Goal: Transaction & Acquisition: Purchase product/service

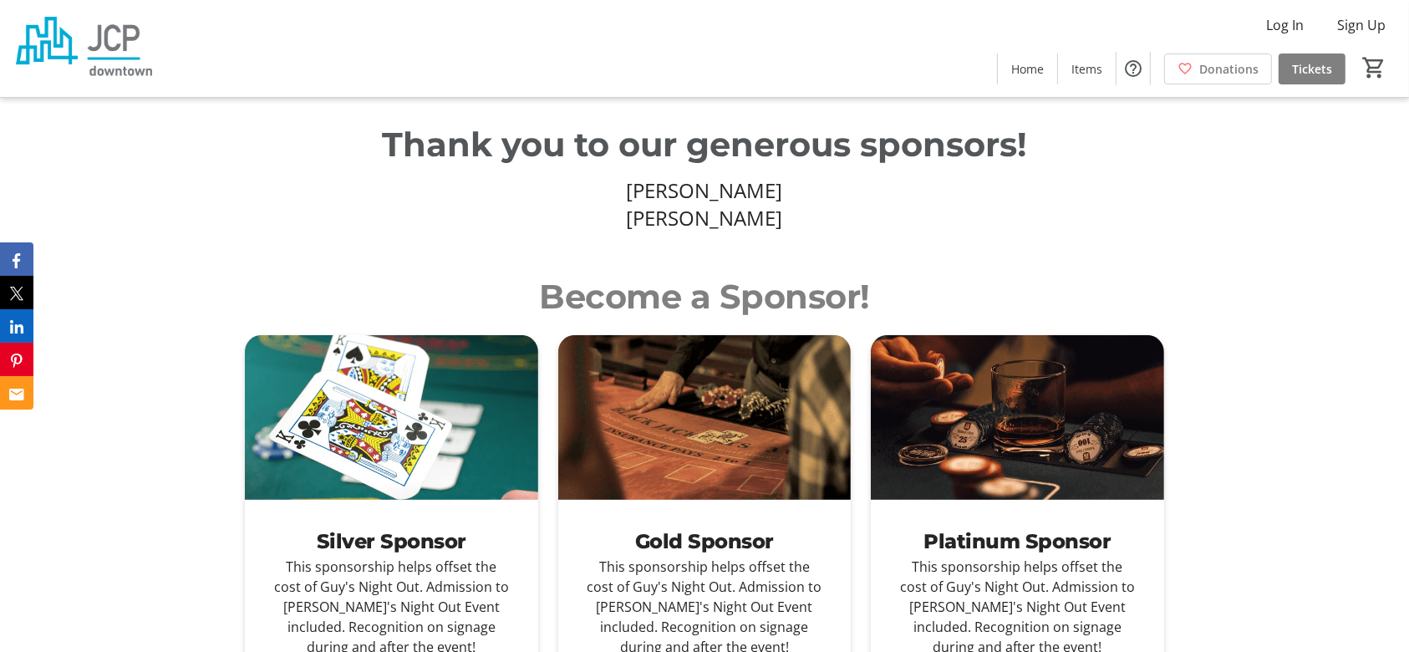
scroll to position [816, 0]
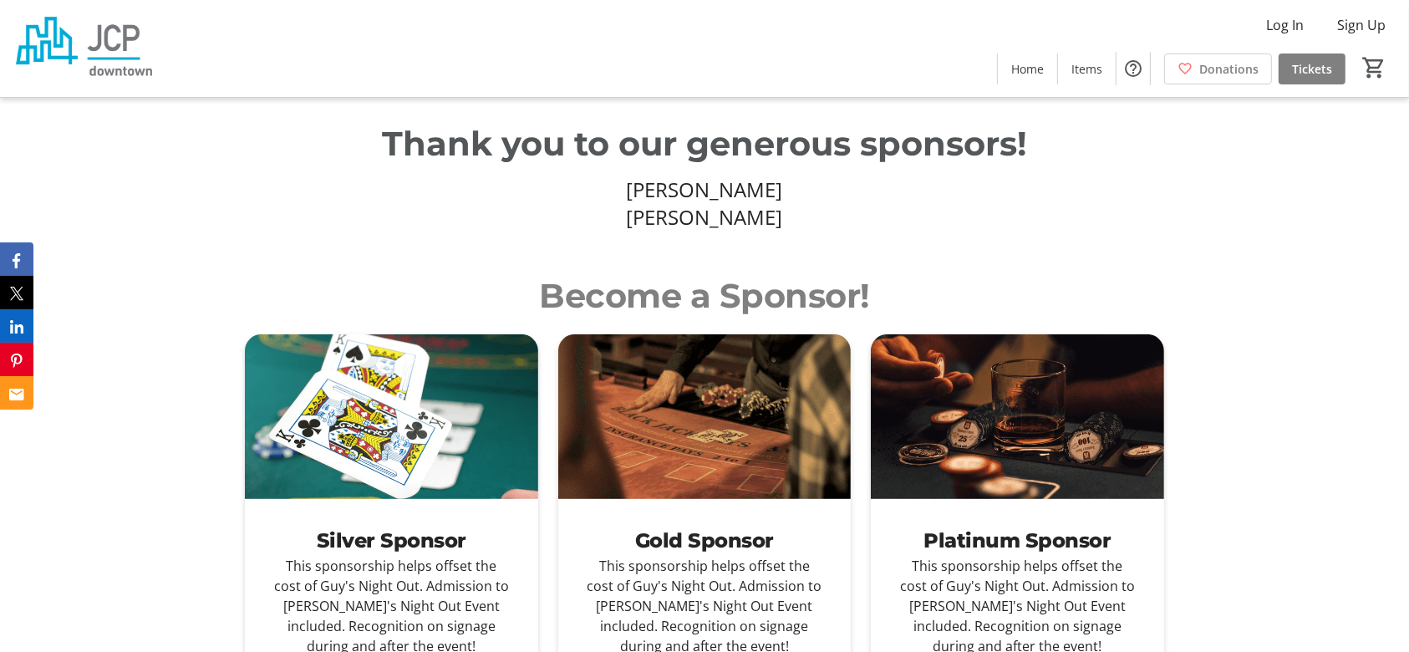
click at [757, 271] on p "Become a Sponsor!" at bounding box center [704, 296] width 919 height 50
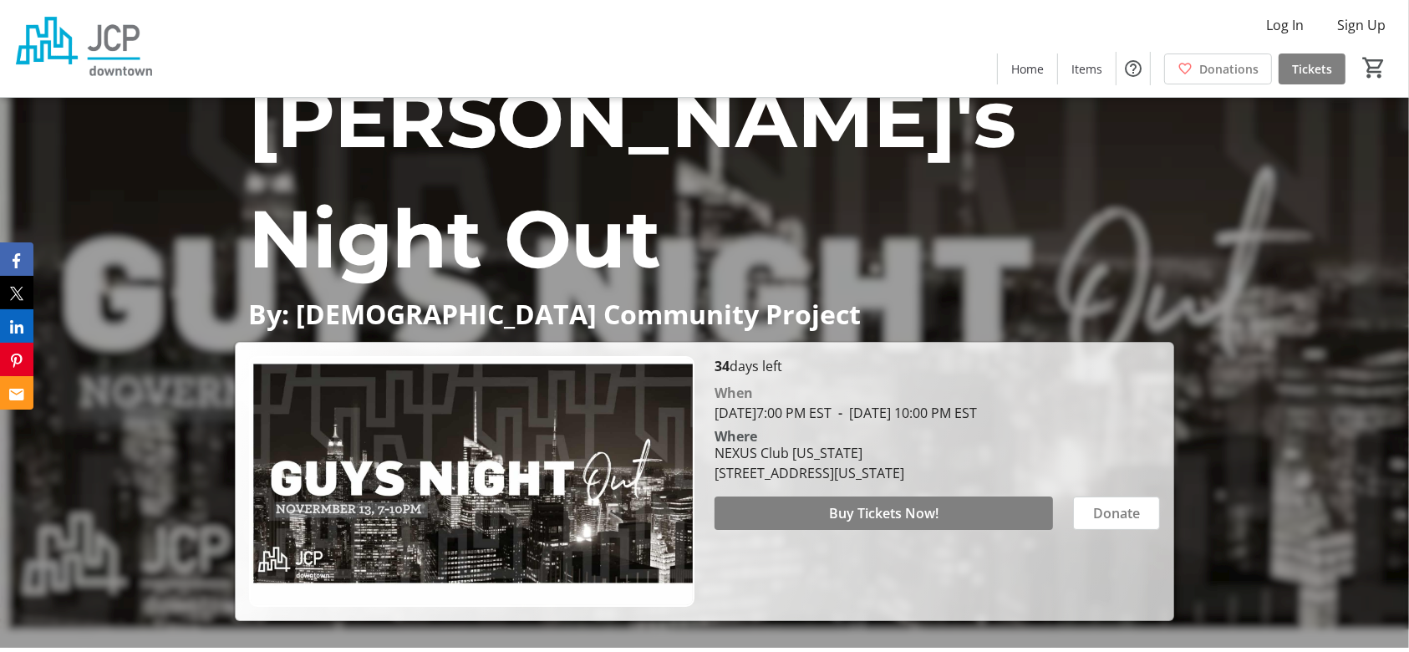
scroll to position [35, 0]
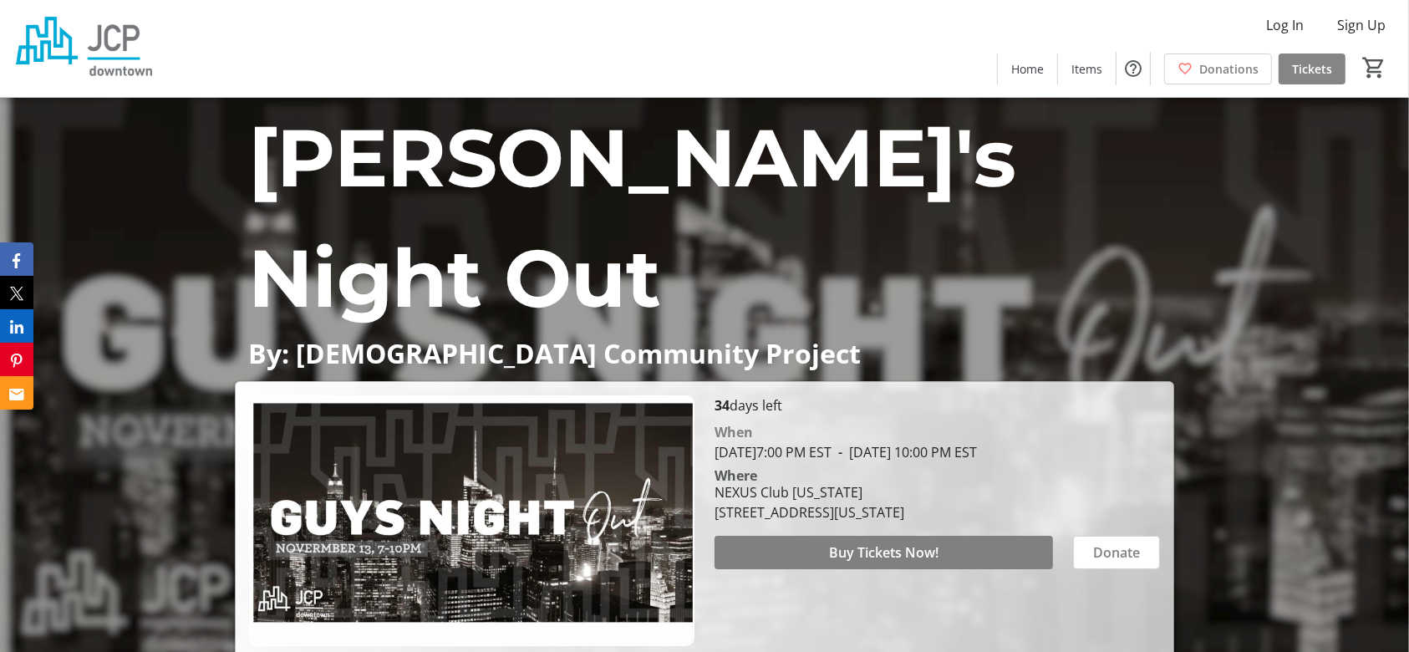
click at [1308, 64] on span "Tickets" at bounding box center [1312, 69] width 40 height 18
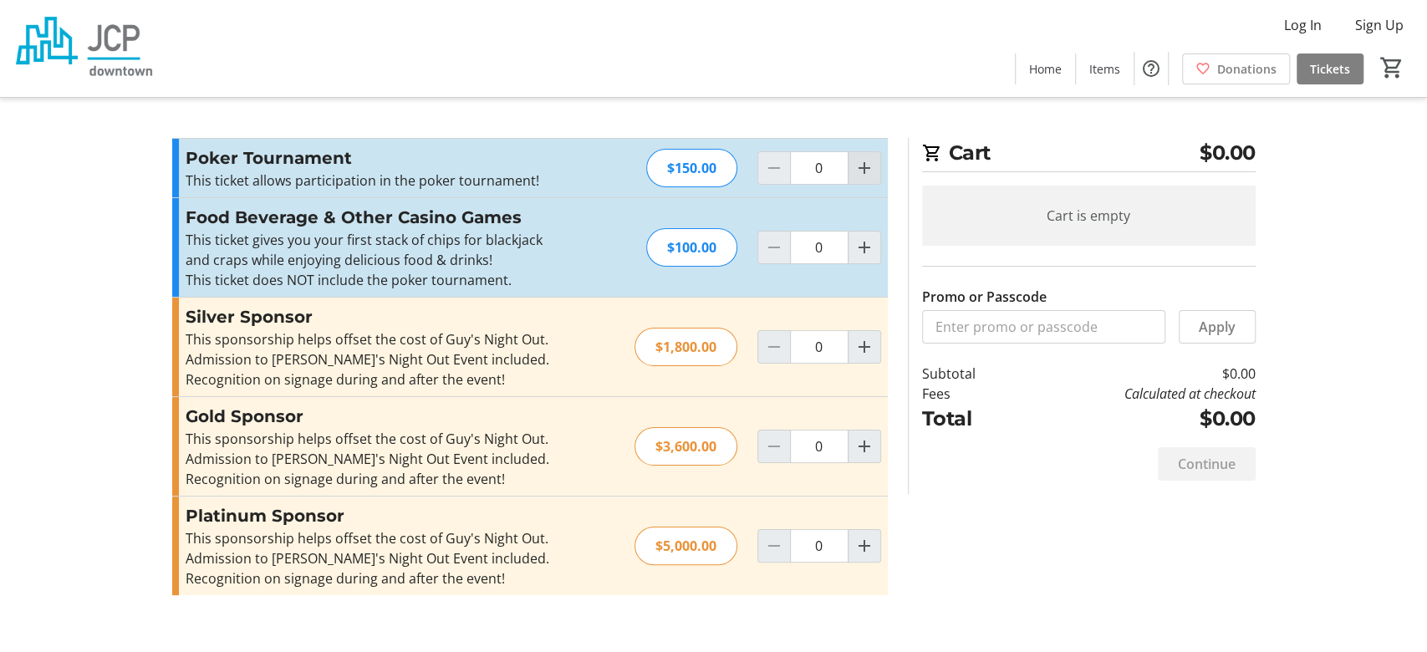
click at [862, 164] on mat-icon "Increment by one" at bounding box center [864, 168] width 20 height 20
type input "1"
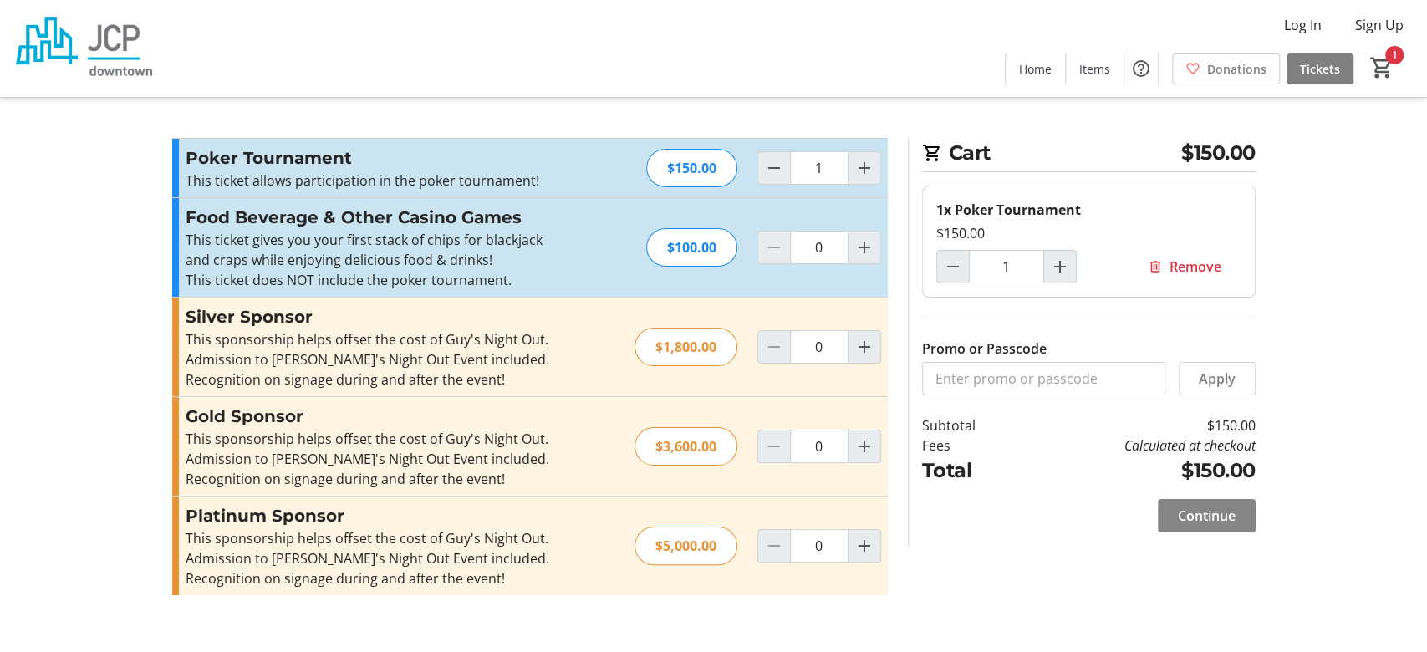
click at [1193, 506] on span "Continue" at bounding box center [1207, 516] width 58 height 20
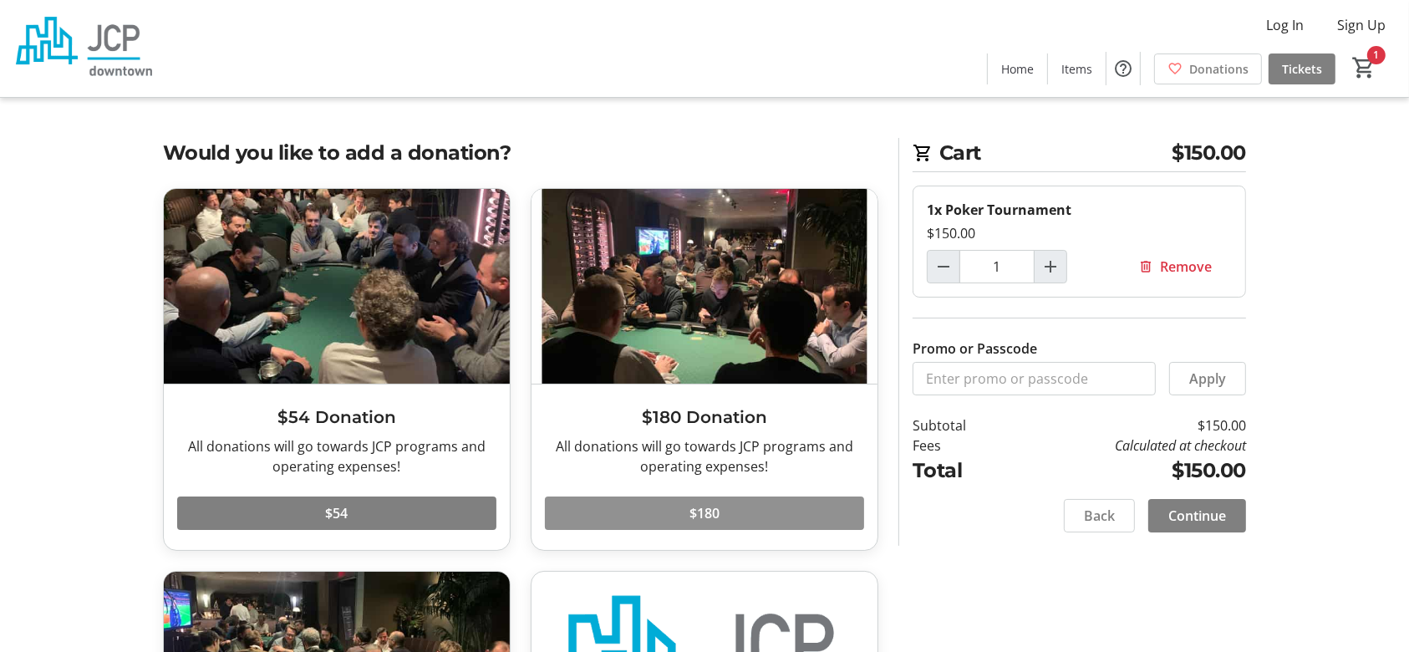
click at [744, 531] on span at bounding box center [704, 513] width 319 height 40
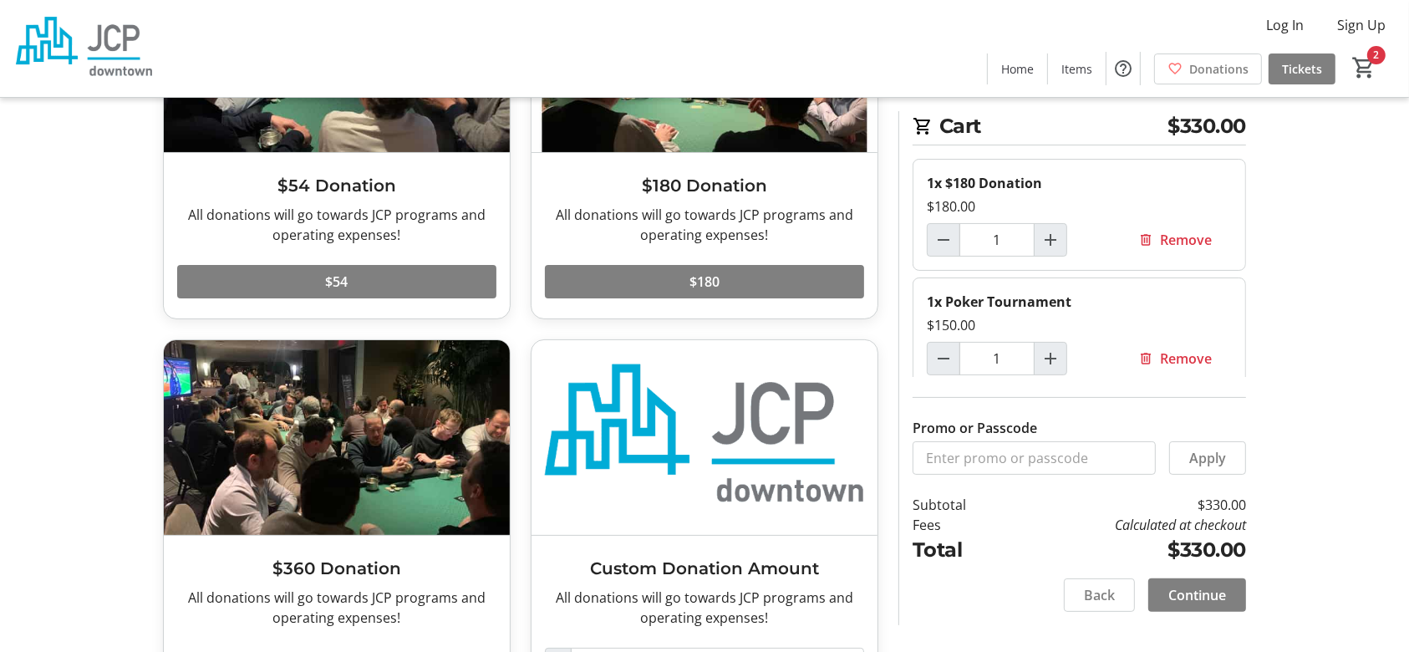
scroll to position [237, 0]
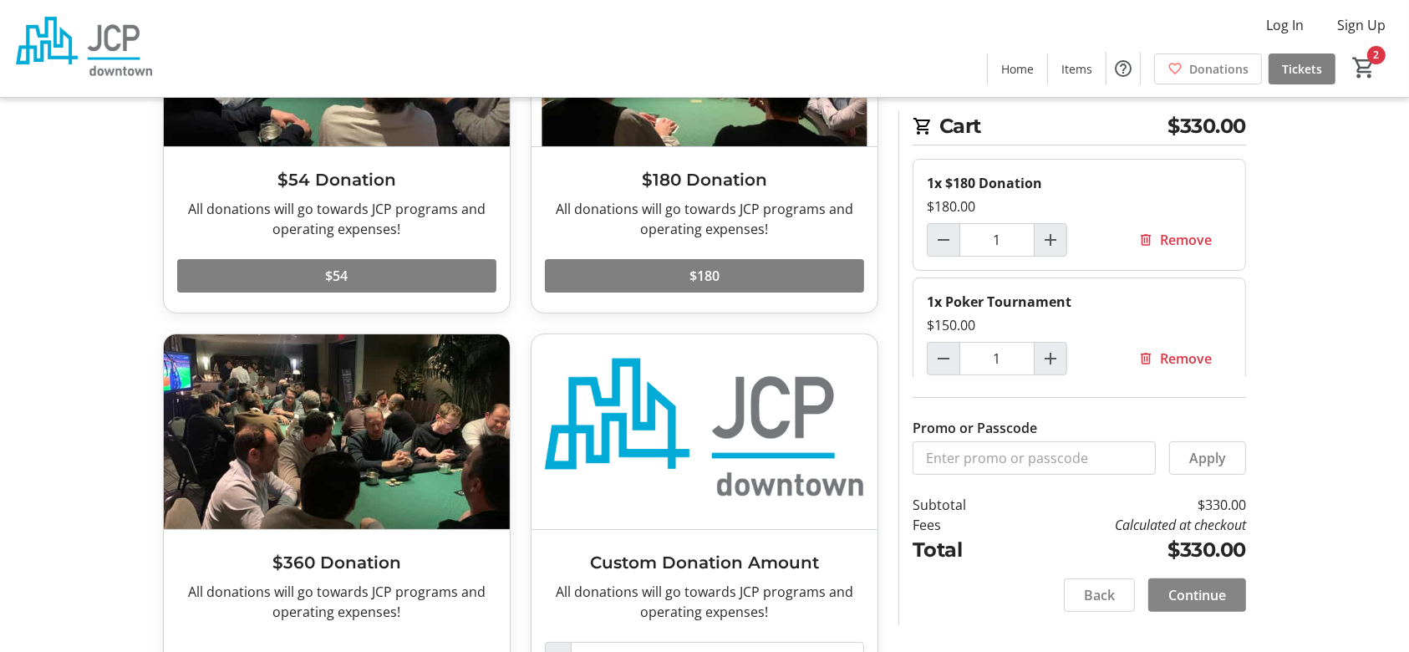
click at [1206, 593] on span "Continue" at bounding box center [1197, 595] width 58 height 20
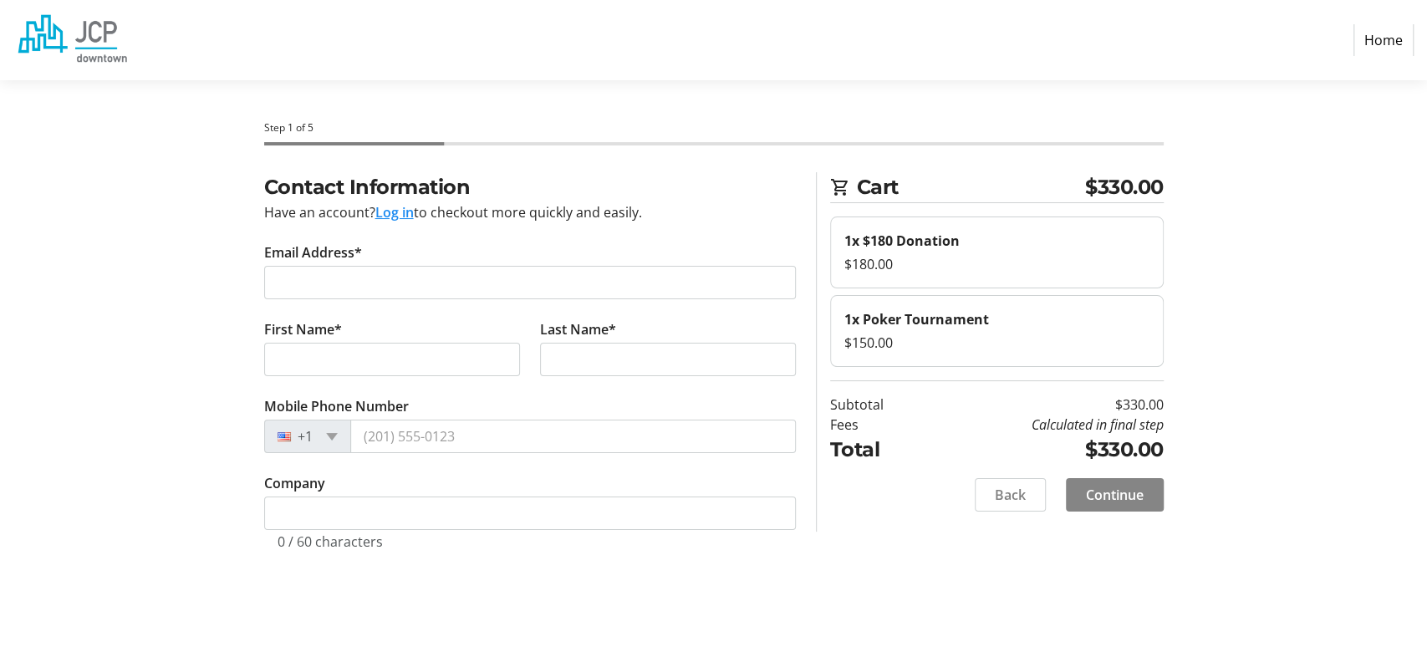
click at [1107, 510] on span at bounding box center [1115, 495] width 98 height 40
